Goal: Task Accomplishment & Management: Manage account settings

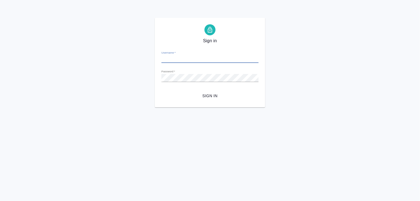
type input "s.zaytseva@awatera.com"
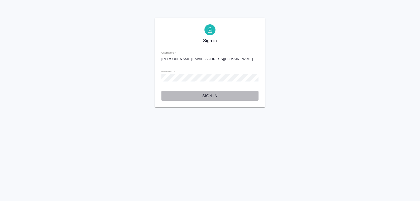
click at [215, 93] on span "Sign in" at bounding box center [210, 95] width 88 height 7
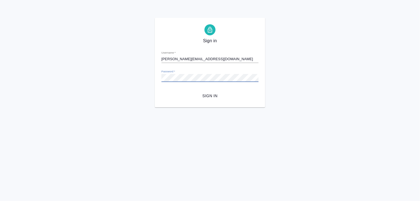
click at [162, 91] on button "Sign in" at bounding box center [210, 96] width 97 height 10
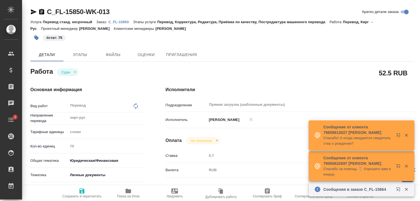
type textarea "x"
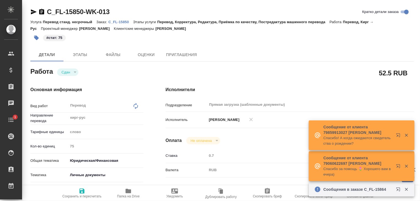
type textarea "x"
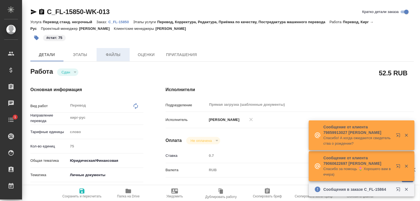
type textarea "x"
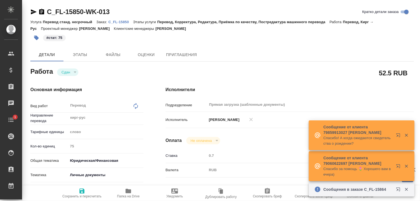
type textarea "x"
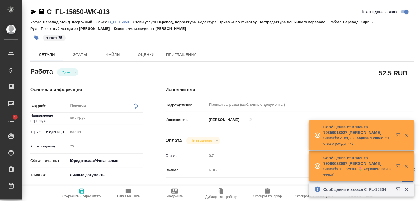
type textarea "x"
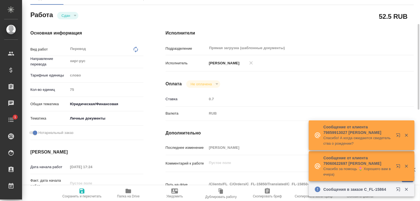
scroll to position [57, 0]
type textarea "x"
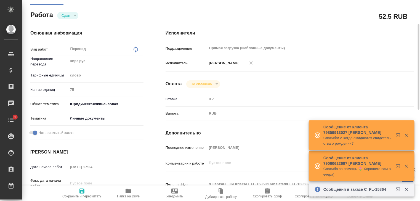
type textarea "x"
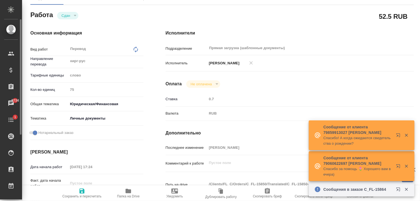
type textarea "x"
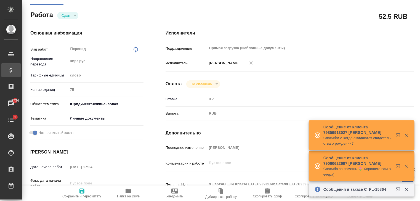
type textarea "x"
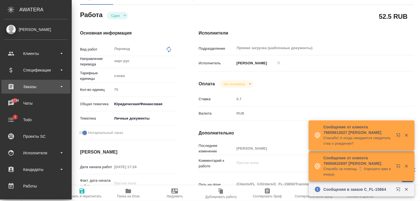
click at [29, 86] on div "Заказы" at bounding box center [36, 87] width 64 height 8
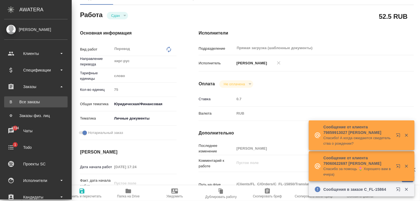
type textarea "x"
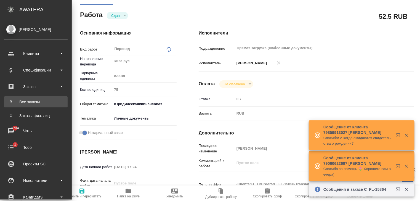
type textarea "x"
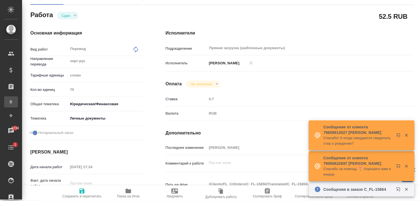
click at [43, 101] on div ".cls-1 fill:#fff; AWATERA Zaytseva Svetlana Клиенты Спецификации Заказы В Все з…" at bounding box center [210, 100] width 420 height 201
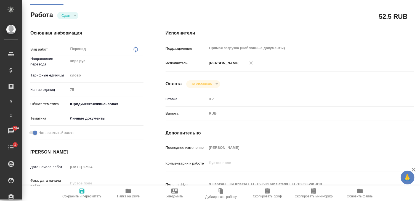
type textarea "x"
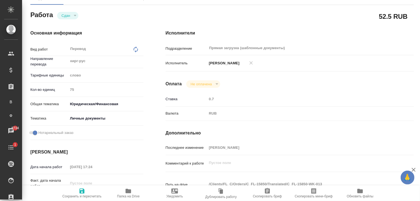
type textarea "x"
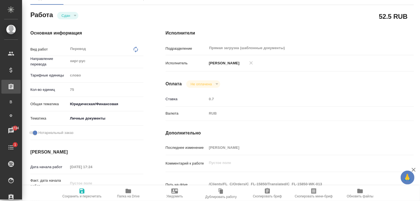
type textarea "x"
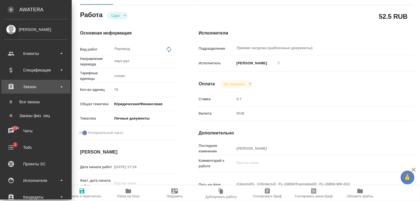
type textarea "x"
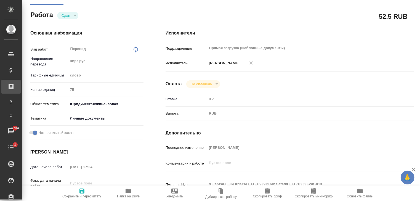
click at [11, 87] on div "Заказы" at bounding box center [4, 87] width 14 height 8
type textarea "x"
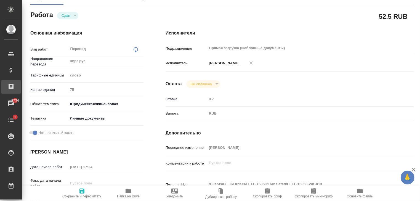
type textarea "x"
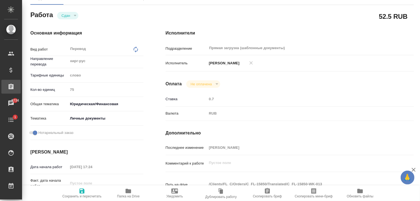
type textarea "x"
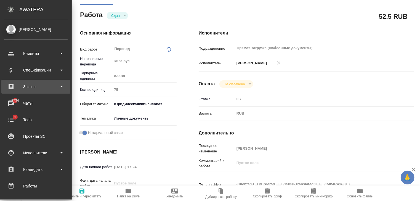
click at [27, 88] on div "Заказы" at bounding box center [36, 87] width 64 height 8
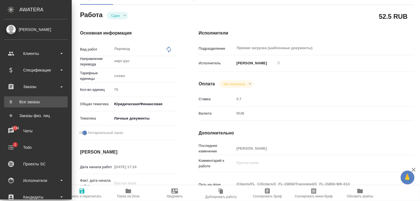
type textarea "x"
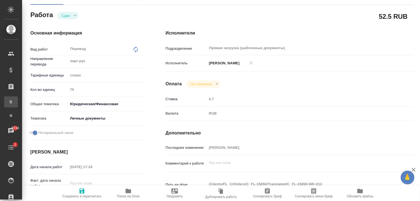
click at [8, 102] on div "Все заказы" at bounding box center [4, 102] width 8 height 6
type textarea "x"
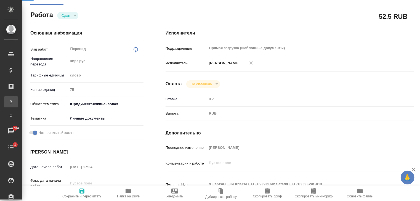
type textarea "x"
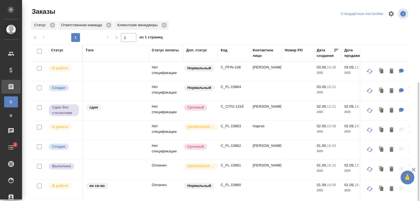
scroll to position [47, 0]
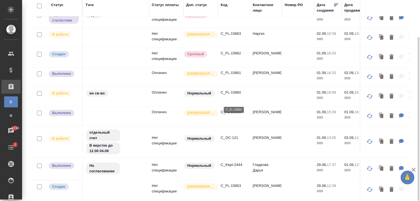
click at [231, 95] on p "C_FL-15860" at bounding box center [234, 93] width 27 height 6
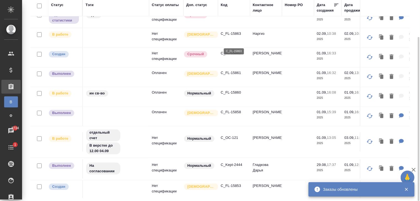
click at [227, 36] on p "C_FL-15863" at bounding box center [234, 34] width 27 height 6
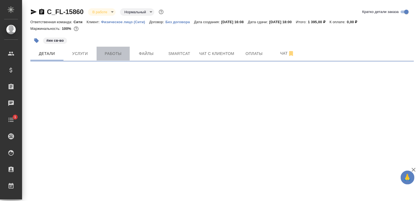
click at [113, 54] on span "Работы" at bounding box center [113, 53] width 27 height 7
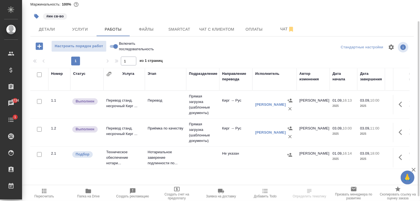
scroll to position [30, 0]
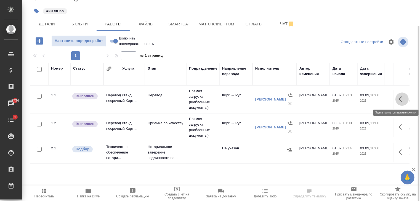
click at [405, 101] on icon "button" at bounding box center [402, 99] width 7 height 7
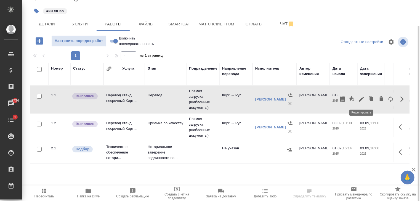
click at [361, 102] on icon "button" at bounding box center [361, 99] width 7 height 7
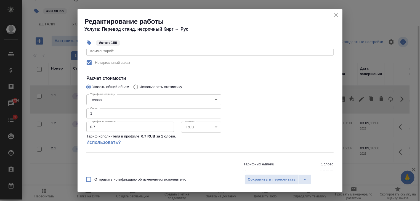
scroll to position [91, 0]
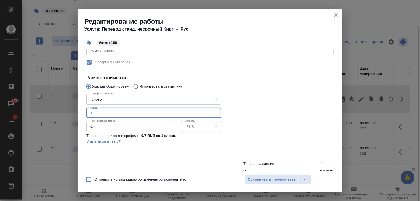
click at [97, 112] on input "1" at bounding box center [153, 113] width 135 height 10
type input "100"
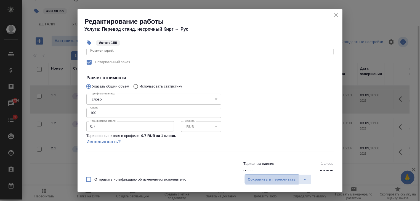
click at [274, 179] on span "Сохранить и пересчитать" at bounding box center [272, 179] width 48 height 6
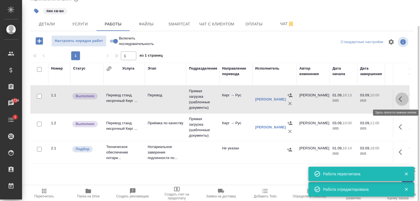
click at [404, 94] on button "button" at bounding box center [402, 98] width 13 height 13
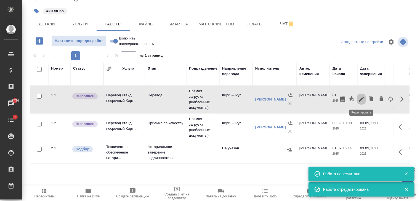
click at [358, 99] on button "button" at bounding box center [361, 98] width 9 height 13
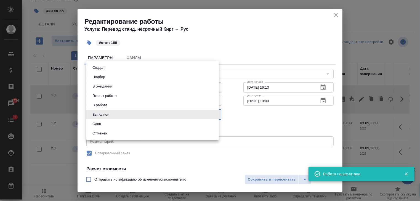
click at [133, 112] on body "🙏 .cls-1 fill:#fff; AWATERA [PERSON_NAME] Спецификации Заказы 8734 Чаты 1 Todo …" at bounding box center [210, 100] width 420 height 201
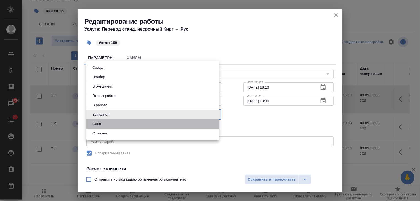
click at [105, 124] on li "Сдан" at bounding box center [152, 123] width 133 height 9
type input "closed"
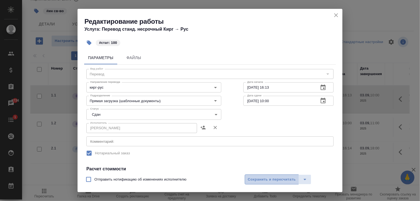
click at [264, 181] on span "Сохранить и пересчитать" at bounding box center [272, 179] width 48 height 6
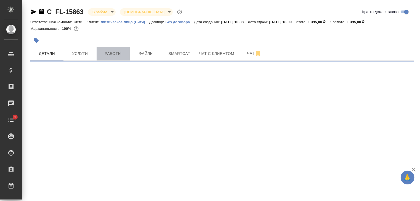
click at [120, 53] on span "Работы" at bounding box center [113, 53] width 27 height 7
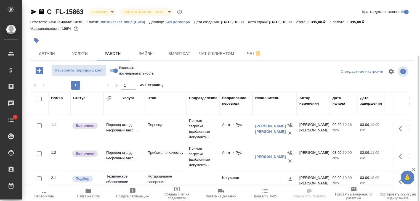
scroll to position [30, 0]
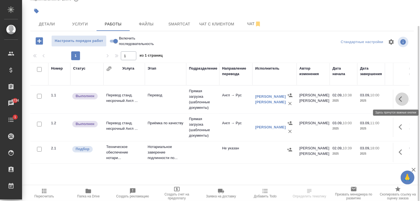
click at [403, 98] on icon "button" at bounding box center [402, 99] width 7 height 7
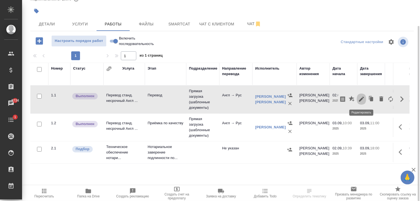
click at [360, 99] on icon "button" at bounding box center [361, 99] width 5 height 5
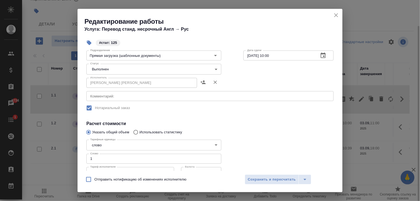
scroll to position [105, 0]
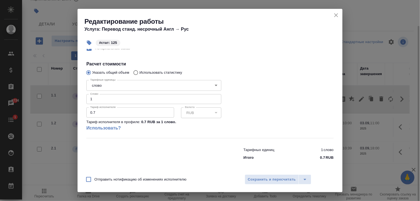
click at [97, 101] on input "1" at bounding box center [153, 99] width 135 height 10
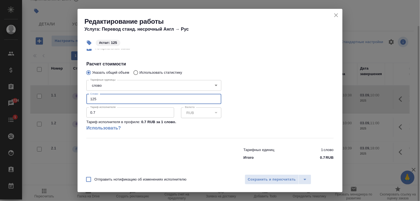
type input "125"
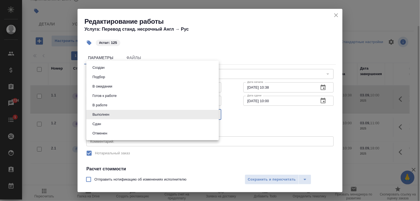
click at [169, 111] on body "🙏 .cls-1 fill:#fff; AWATERA Zaytseva Svetlana Клиенты Спецификации Заказы 8734 …" at bounding box center [210, 100] width 420 height 201
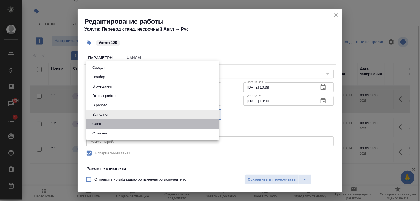
click at [127, 125] on li "Сдан" at bounding box center [152, 123] width 133 height 9
type input "closed"
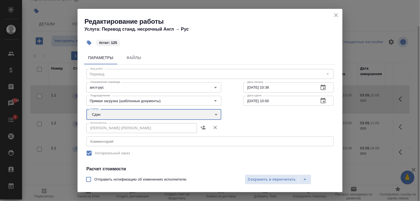
scroll to position [105, 0]
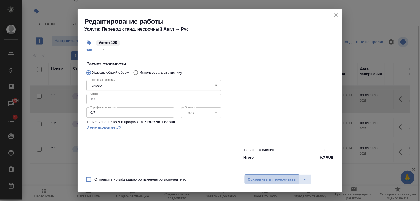
click at [276, 182] on span "Сохранить и пересчитать" at bounding box center [272, 179] width 48 height 6
